Goal: Download file/media

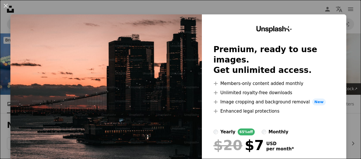
scroll to position [115, 0]
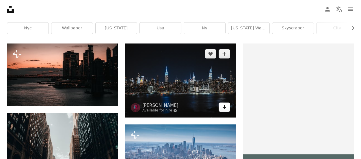
click at [225, 111] on link "Arrow pointing down" at bounding box center [225, 107] width 12 height 9
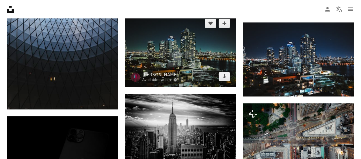
scroll to position [577, 0]
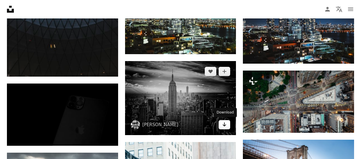
click at [226, 126] on icon "Arrow pointing down" at bounding box center [224, 124] width 5 height 7
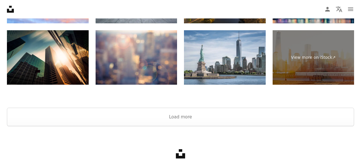
scroll to position [976, 0]
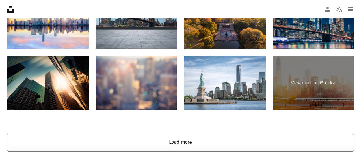
click at [191, 142] on button "Load more" at bounding box center [180, 142] width 347 height 18
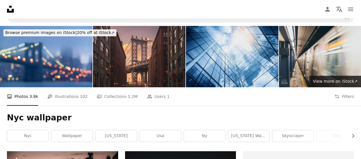
scroll to position [0, 0]
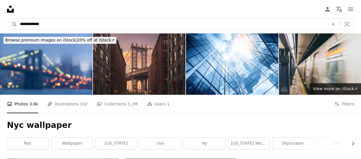
click at [57, 26] on input "**********" at bounding box center [172, 24] width 310 height 11
type input "*"
type input "*********"
click button "A magnifying glass" at bounding box center [12, 24] width 10 height 11
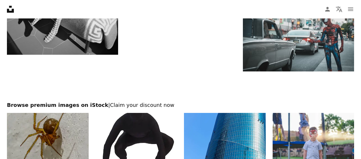
scroll to position [1024, 0]
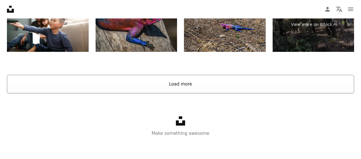
click at [174, 87] on button "Load more" at bounding box center [180, 84] width 347 height 18
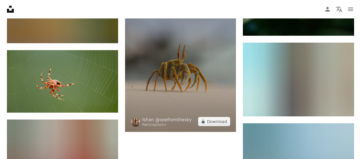
scroll to position [5729, 0]
